Goal: Information Seeking & Learning: Check status

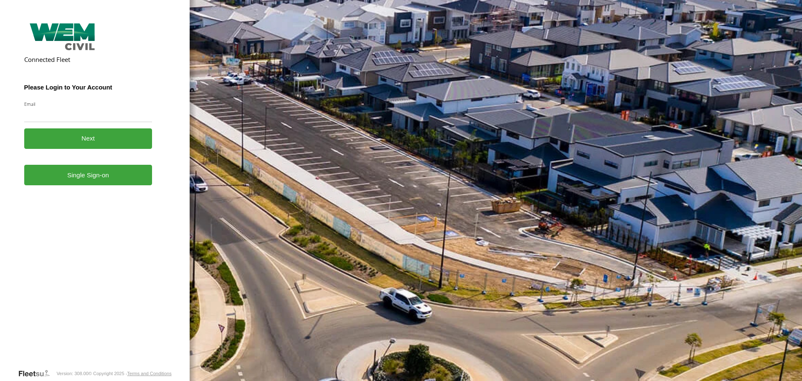
click at [103, 187] on form "Connected Fleet Please Login to Your Account Email Enter a valid login email ad…" at bounding box center [95, 194] width 142 height 348
click at [122, 175] on link "Single Sign-on" at bounding box center [88, 175] width 128 height 20
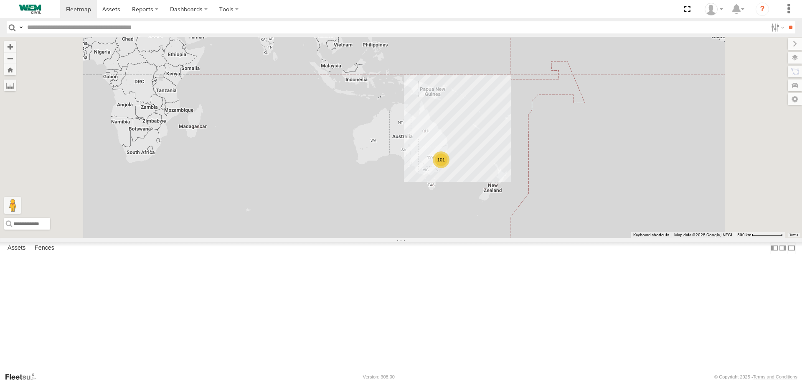
scroll to position [1755, 0]
click at [0, 0] on div "Car-EYC55X" at bounding box center [0, 0] width 0 height 0
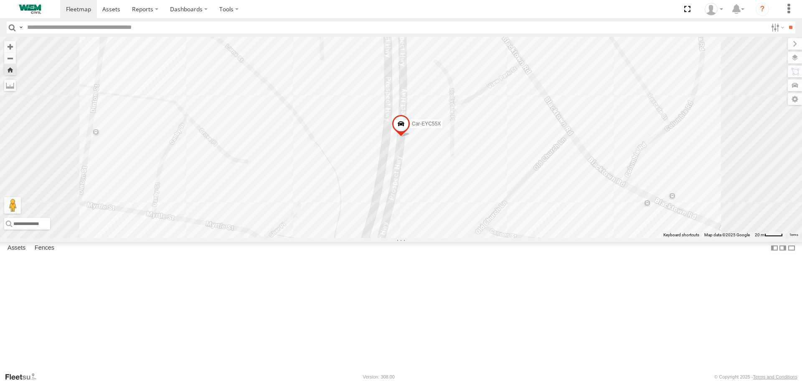
drag, startPoint x: 70, startPoint y: 209, endPoint x: 45, endPoint y: 211, distance: 25.2
click at [0, 0] on div "Car-EYC55X" at bounding box center [0, 0] width 0 height 0
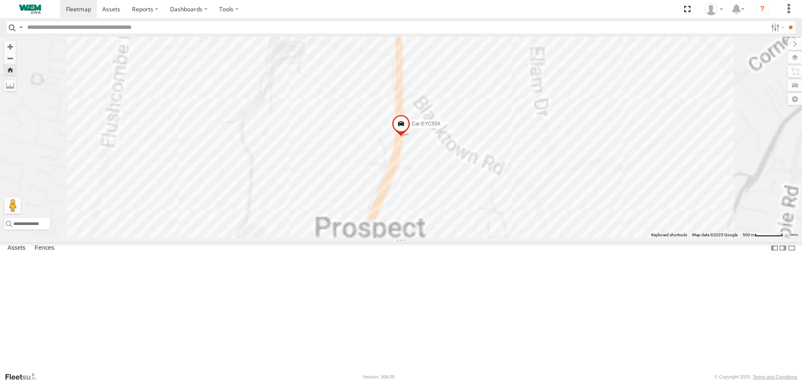
copy div "EYC55X"
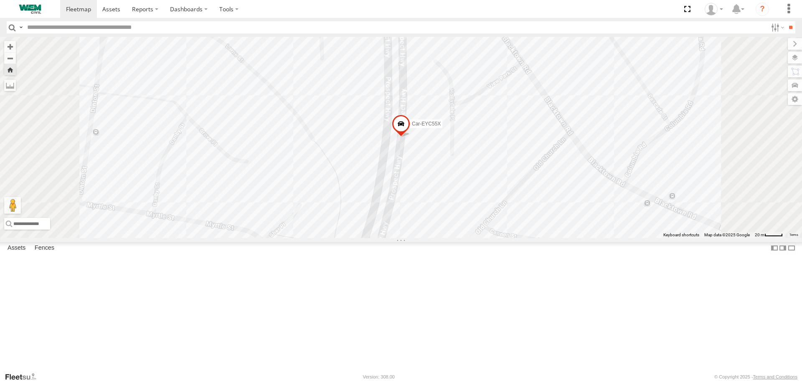
scroll to position [1880, 0]
click at [0, 0] on div "Utes" at bounding box center [0, 0] width 0 height 0
drag, startPoint x: 68, startPoint y: 257, endPoint x: 45, endPoint y: 259, distance: 23.1
click at [0, 0] on div "Car-CR81RP" at bounding box center [0, 0] width 0 height 0
copy div "CR81RP"
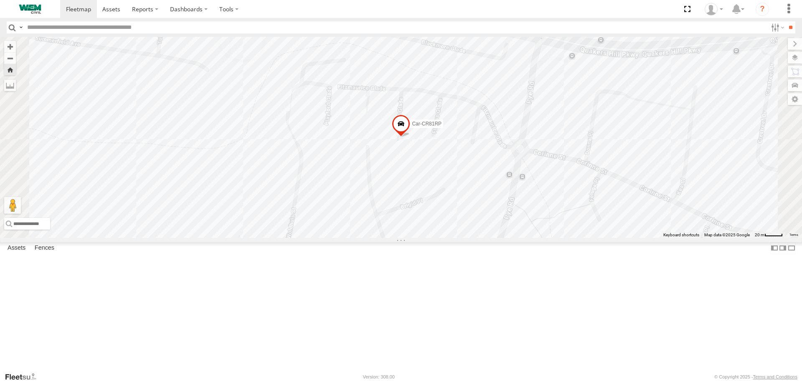
click at [132, 35] on header "Search Query Asset ID Asset Label Registration Manufacturer Model VIN Job ID" at bounding box center [401, 27] width 802 height 19
click at [137, 31] on input "text" at bounding box center [396, 27] width 744 height 12
paste input "******"
type input "******"
drag, startPoint x: 94, startPoint y: 27, endPoint x: 18, endPoint y: 23, distance: 75.3
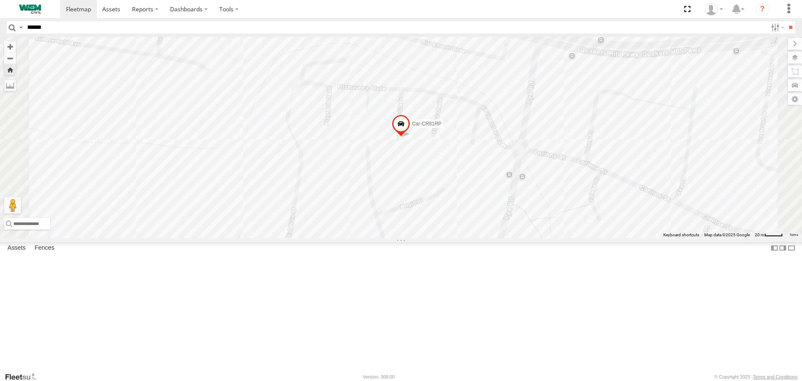
click at [18, 23] on div "Search Query Asset ID Asset Label Registration Manufacturer Model VIN Job ID Dr…" at bounding box center [396, 27] width 779 height 12
click at [0, 0] on div "Car-FDP59V Utes" at bounding box center [0, 0] width 0 height 0
drag, startPoint x: 67, startPoint y: 283, endPoint x: 44, endPoint y: 283, distance: 22.6
click at [0, 0] on div "Car-FDP59V" at bounding box center [0, 0] width 0 height 0
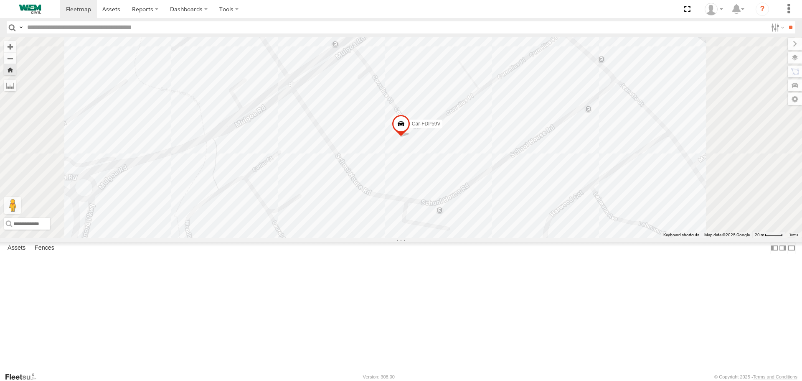
copy div "FDP59V"
click at [0, 0] on div "Service Trucks" at bounding box center [0, 0] width 0 height 0
drag, startPoint x: 76, startPoint y: 324, endPoint x: 52, endPoint y: 327, distance: 23.9
click at [0, 0] on div "Truck-WEM146" at bounding box center [0, 0] width 0 height 0
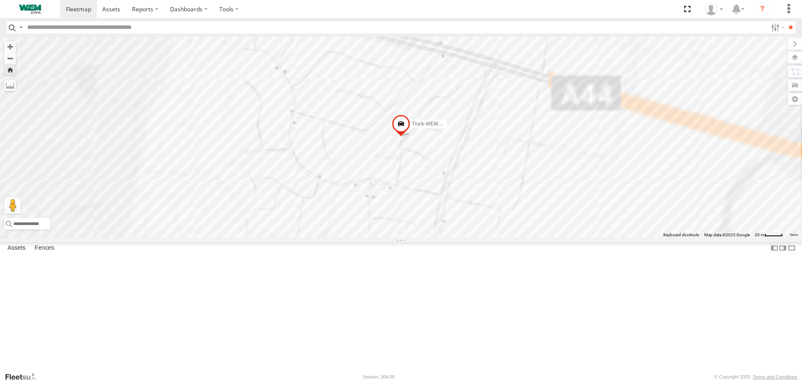
copy div "WEM146"
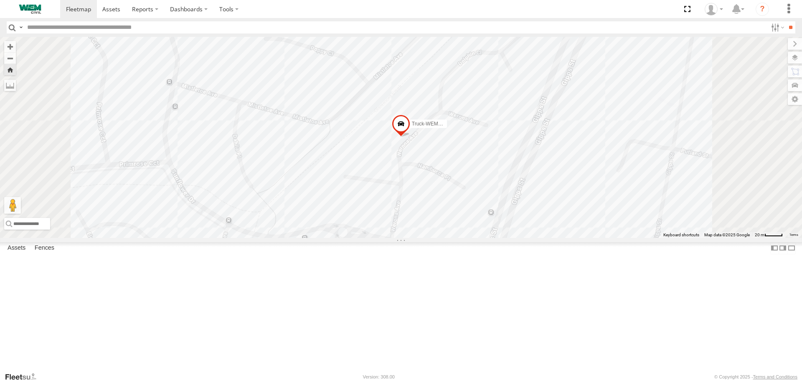
scroll to position [1356, 0]
click at [0, 0] on div "All Assets" at bounding box center [0, 0] width 0 height 0
drag, startPoint x: 82, startPoint y: 261, endPoint x: 33, endPoint y: 263, distance: 49.8
click at [0, 0] on div "353785724587323" at bounding box center [0, 0] width 0 height 0
copy div "353785724587323"
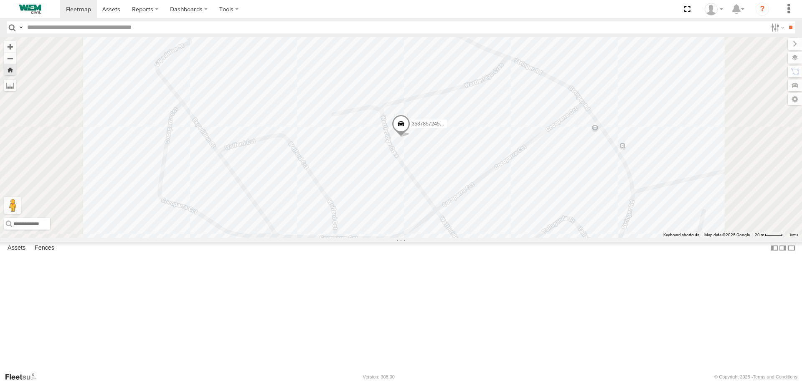
scroll to position [0, 0]
click at [0, 0] on div "Car-Troopy WEM Vehicles" at bounding box center [0, 0] width 0 height 0
click at [0, 0] on div "Car-FBZ67C" at bounding box center [0, 0] width 0 height 0
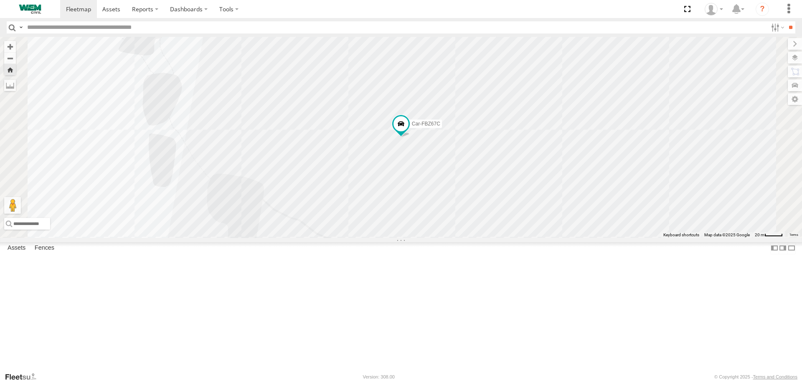
scroll to position [84, 0]
click at [0, 0] on div "Trailer-TD55XJ Trailers" at bounding box center [0, 0] width 0 height 0
click at [0, 0] on div "Car-YJX59R" at bounding box center [0, 0] width 0 height 0
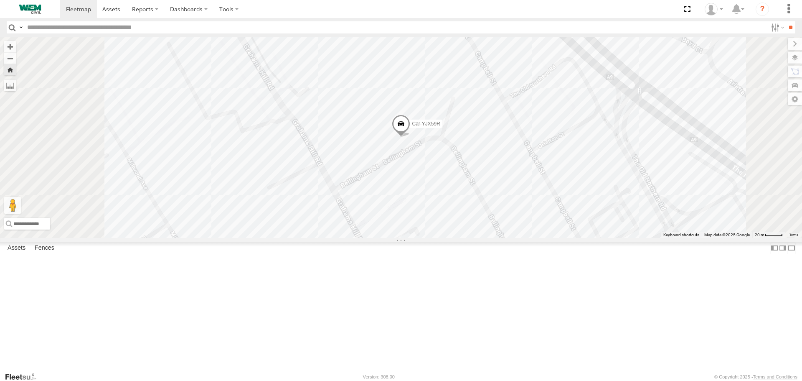
scroll to position [752, 0]
click at [0, 0] on div "SWK" at bounding box center [0, 0] width 0 height 0
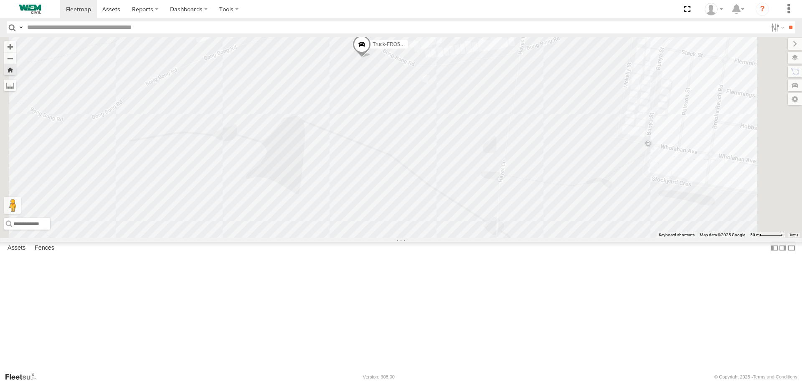
drag, startPoint x: 460, startPoint y: 249, endPoint x: 445, endPoint y: 166, distance: 84.9
click at [445, 166] on div "Truck-FRO52R" at bounding box center [401, 137] width 802 height 201
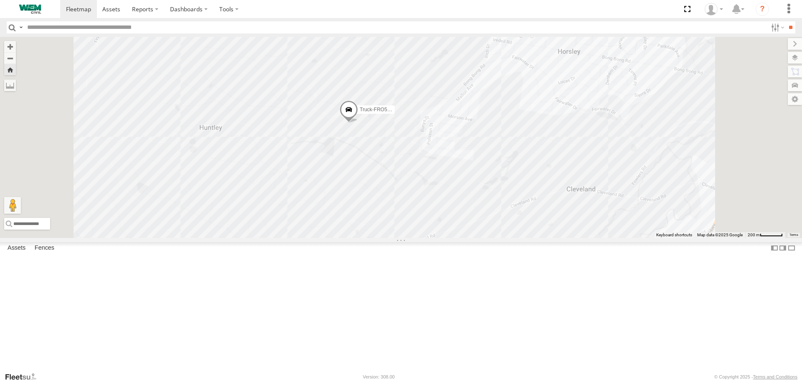
drag, startPoint x: 451, startPoint y: 180, endPoint x: 454, endPoint y: 211, distance: 31.9
click at [454, 211] on div "Truck-FRO52R" at bounding box center [401, 137] width 802 height 201
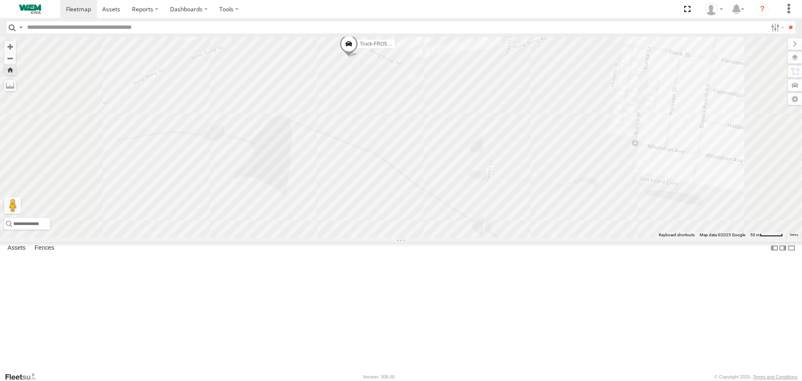
scroll to position [0, 0]
click at [187, 13] on label "Dashboards" at bounding box center [188, 9] width 49 height 18
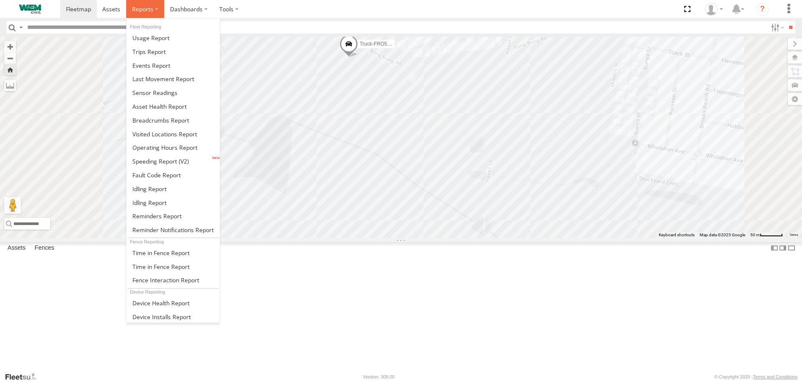
click at [154, 9] on label at bounding box center [145, 9] width 38 height 18
click at [170, 124] on link at bounding box center [173, 120] width 93 height 14
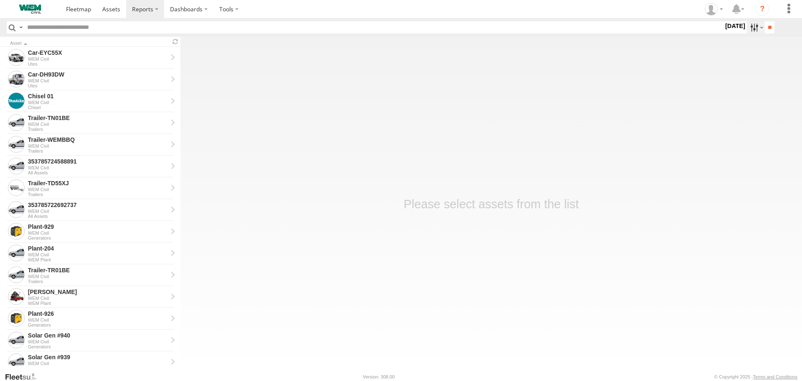
click at [753, 26] on label at bounding box center [756, 27] width 18 height 12
click at [0, 0] on label at bounding box center [0, 0] width 0 height 0
click at [765, 29] on input "**" at bounding box center [770, 27] width 10 height 12
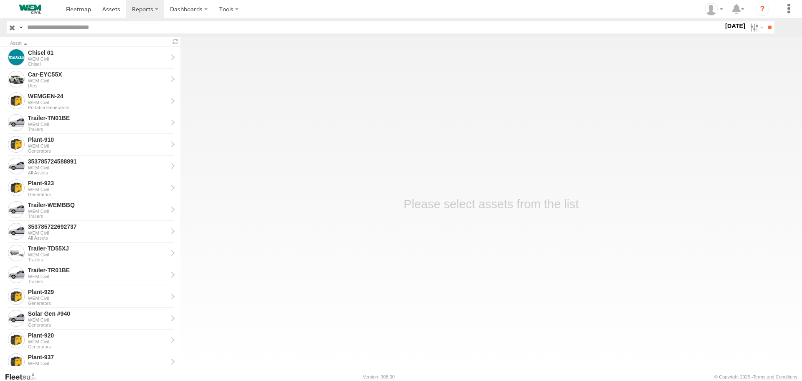
click at [280, 28] on input "text" at bounding box center [374, 27] width 700 height 12
click at [91, 25] on input "text" at bounding box center [374, 27] width 700 height 12
type input "******"
click at [765, 21] on input "**" at bounding box center [770, 27] width 10 height 12
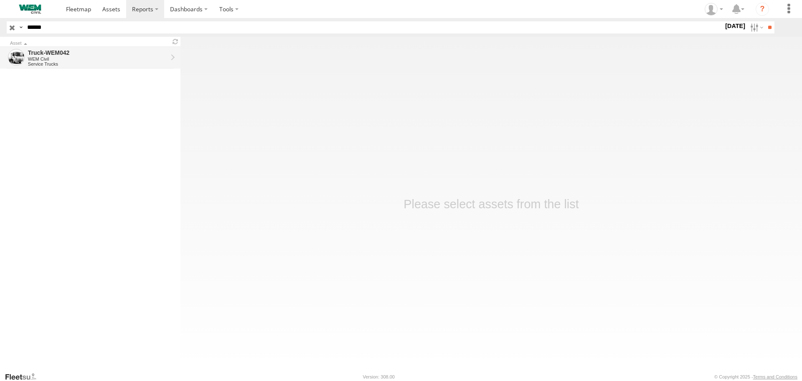
click at [91, 53] on div "Truck-WEM042" at bounding box center [98, 53] width 140 height 8
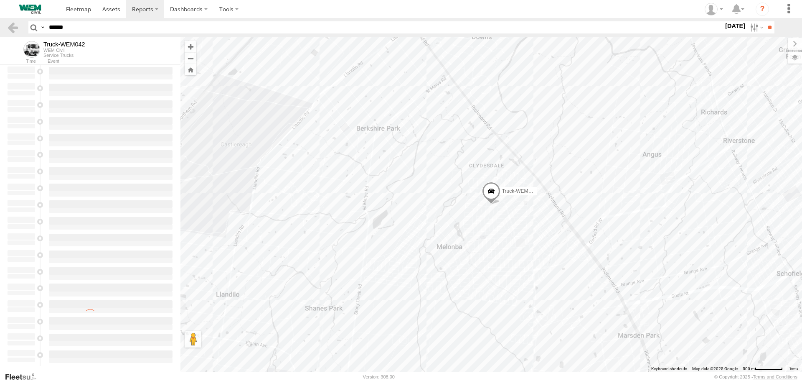
click at [792, 56] on label at bounding box center [795, 58] width 14 height 12
click at [0, 0] on span "Basemaps" at bounding box center [0, 0] width 0 height 0
click at [0, 0] on span "Overlays" at bounding box center [0, 0] width 0 height 0
click at [0, 0] on span "Fences" at bounding box center [0, 0] width 0 height 0
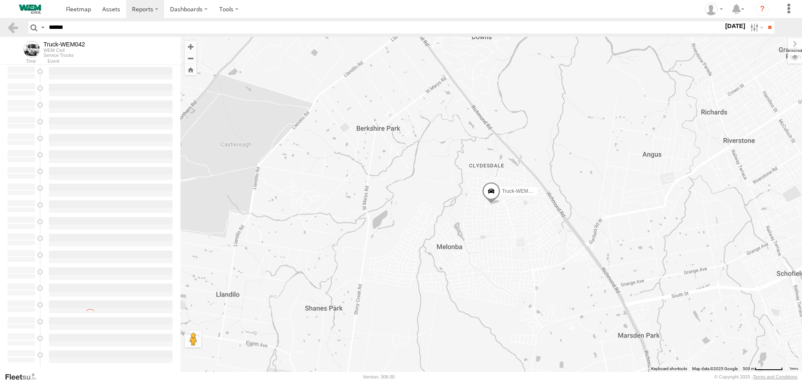
click at [0, 0] on span "Assets" at bounding box center [0, 0] width 0 height 0
click at [0, 0] on span "Overlays" at bounding box center [0, 0] width 0 height 0
click at [0, 0] on span "Basemaps" at bounding box center [0, 0] width 0 height 0
click at [774, 45] on label at bounding box center [788, 44] width 28 height 12
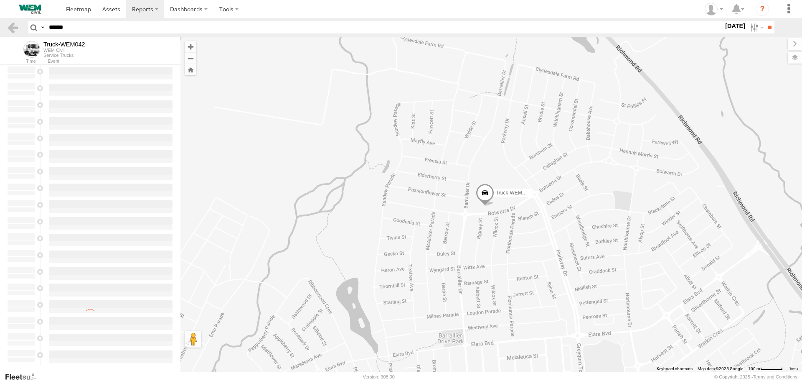
click at [480, 194] on span at bounding box center [485, 194] width 18 height 23
click at [492, 220] on div "Truck-WEM042 Truck-WEM042 Service Trucks Bolwarra Dr Marsden Park -33.68977 , 1…" at bounding box center [492, 204] width 622 height 335
click at [127, 54] on div "Truck-WEM042 WEM Civil Service Trucks" at bounding box center [99, 49] width 164 height 18
click at [64, 52] on div "Truck-WEM042 WEM Civil Service Trucks" at bounding box center [63, 49] width 41 height 17
click at [40, 86] on div at bounding box center [90, 273] width 181 height 417
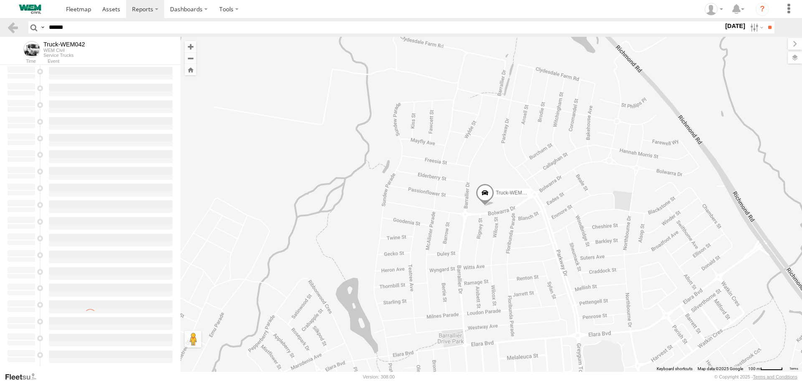
click at [26, 47] on span at bounding box center [31, 49] width 17 height 17
click at [754, 28] on label at bounding box center [756, 27] width 18 height 12
click at [0, 0] on label at bounding box center [0, 0] width 0 height 0
click at [768, 32] on input "**" at bounding box center [770, 27] width 10 height 12
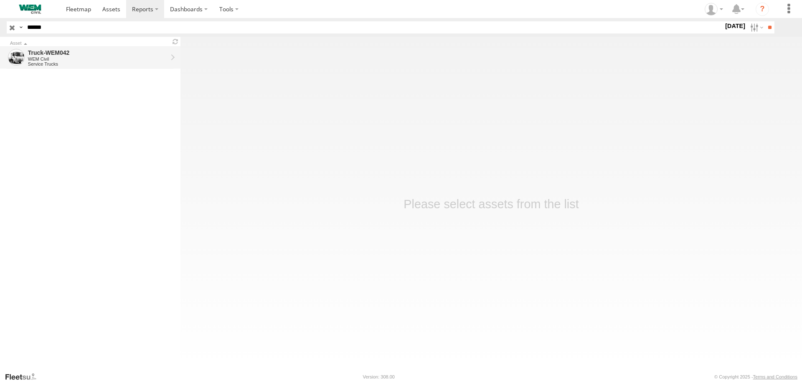
click at [114, 58] on div "WEM Civil" at bounding box center [98, 58] width 140 height 5
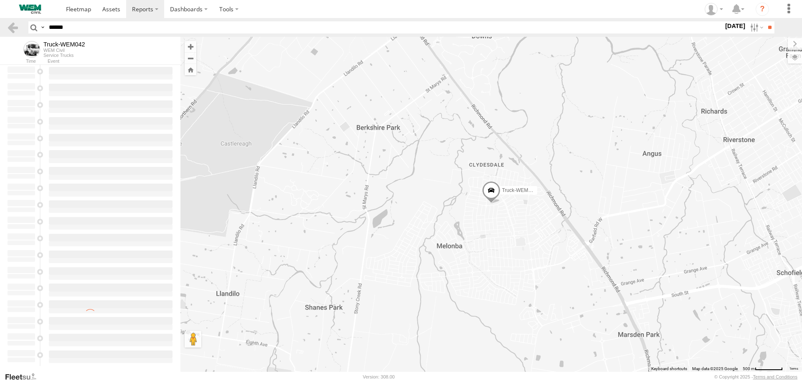
click at [150, 26] on input "******" at bounding box center [385, 27] width 678 height 12
type input "******"
click at [765, 21] on input "**" at bounding box center [770, 27] width 10 height 12
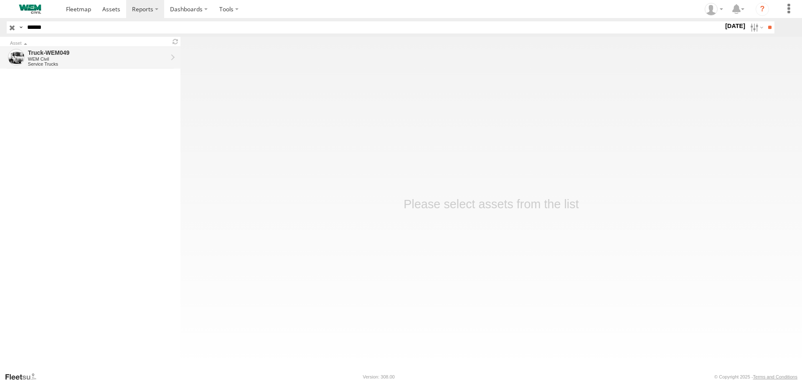
click at [64, 53] on div "Truck-WEM049" at bounding box center [98, 53] width 140 height 8
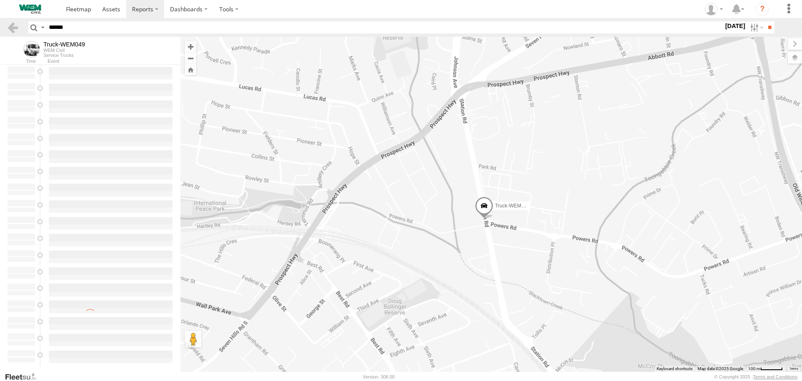
drag, startPoint x: 451, startPoint y: 224, endPoint x: 775, endPoint y: 251, distance: 324.9
click at [775, 251] on div "Truck-WEM049" at bounding box center [492, 204] width 622 height 335
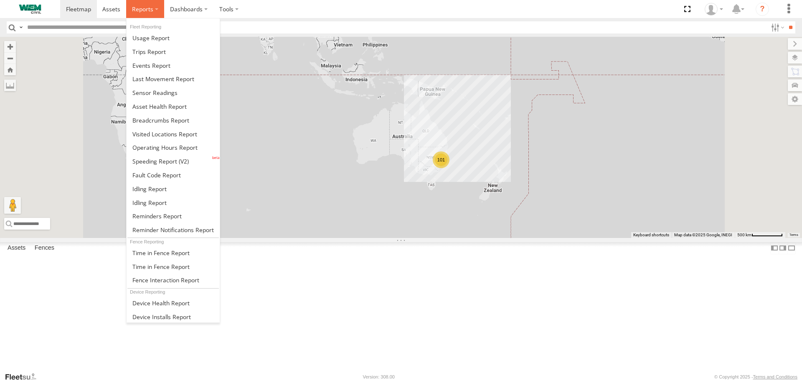
click at [161, 11] on label at bounding box center [145, 9] width 38 height 18
click at [154, 123] on span at bounding box center [160, 120] width 57 height 8
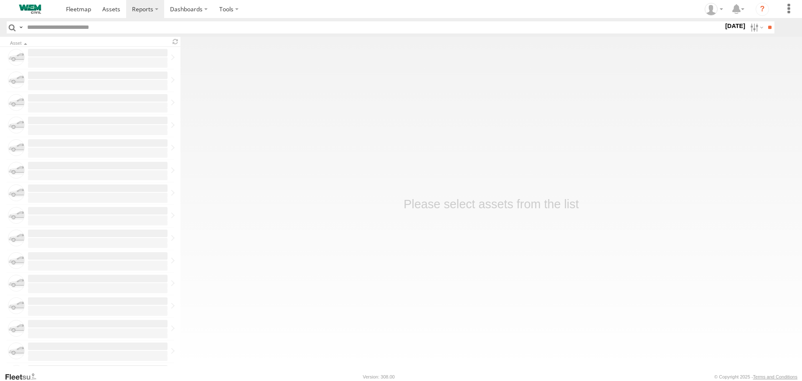
click at [101, 32] on input "text" at bounding box center [374, 27] width 700 height 12
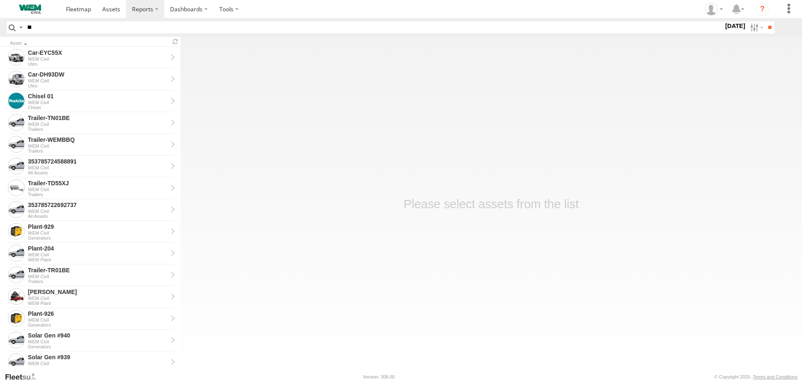
type input "*"
type input "******"
click at [765, 28] on input "**" at bounding box center [770, 27] width 10 height 12
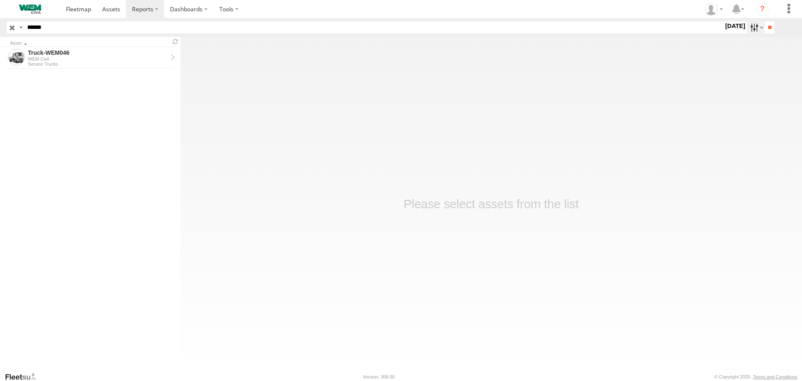
click at [748, 27] on label at bounding box center [756, 27] width 18 height 12
click at [0, 0] on label at bounding box center [0, 0] width 0 height 0
click at [770, 28] on input "**" at bounding box center [770, 27] width 10 height 12
click at [120, 62] on div "Service Trucks" at bounding box center [98, 63] width 140 height 5
